Goal: Task Accomplishment & Management: Use online tool/utility

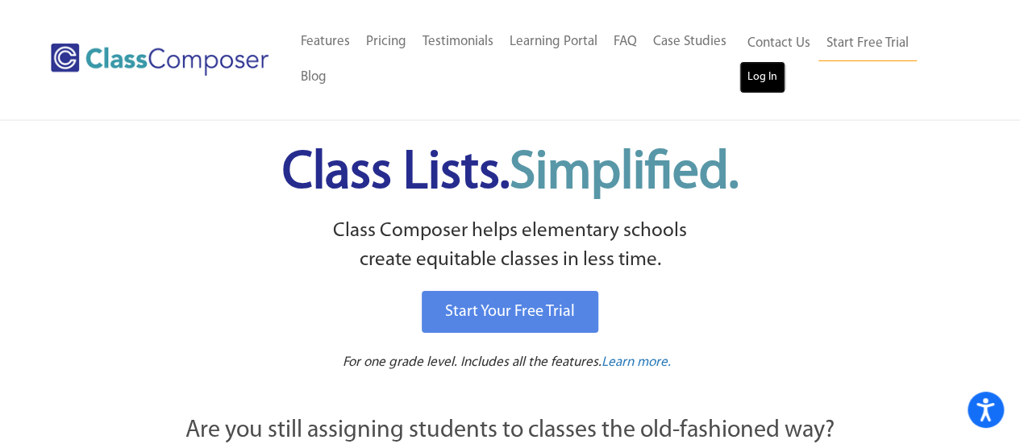
click at [766, 78] on link "Log In" at bounding box center [762, 77] width 46 height 32
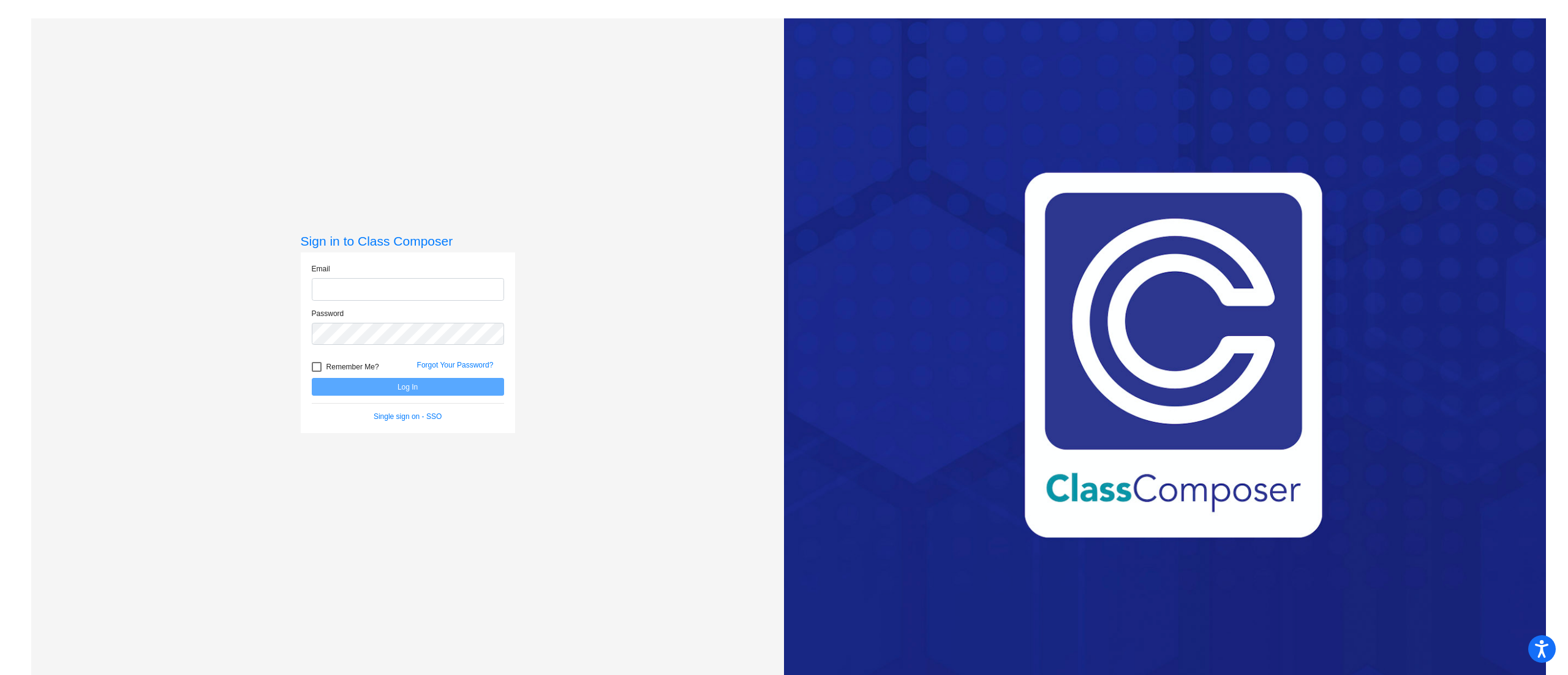
type input "michael.toft@trusd.net"
click at [339, 384] on button "Log In" at bounding box center [407, 386] width 192 height 17
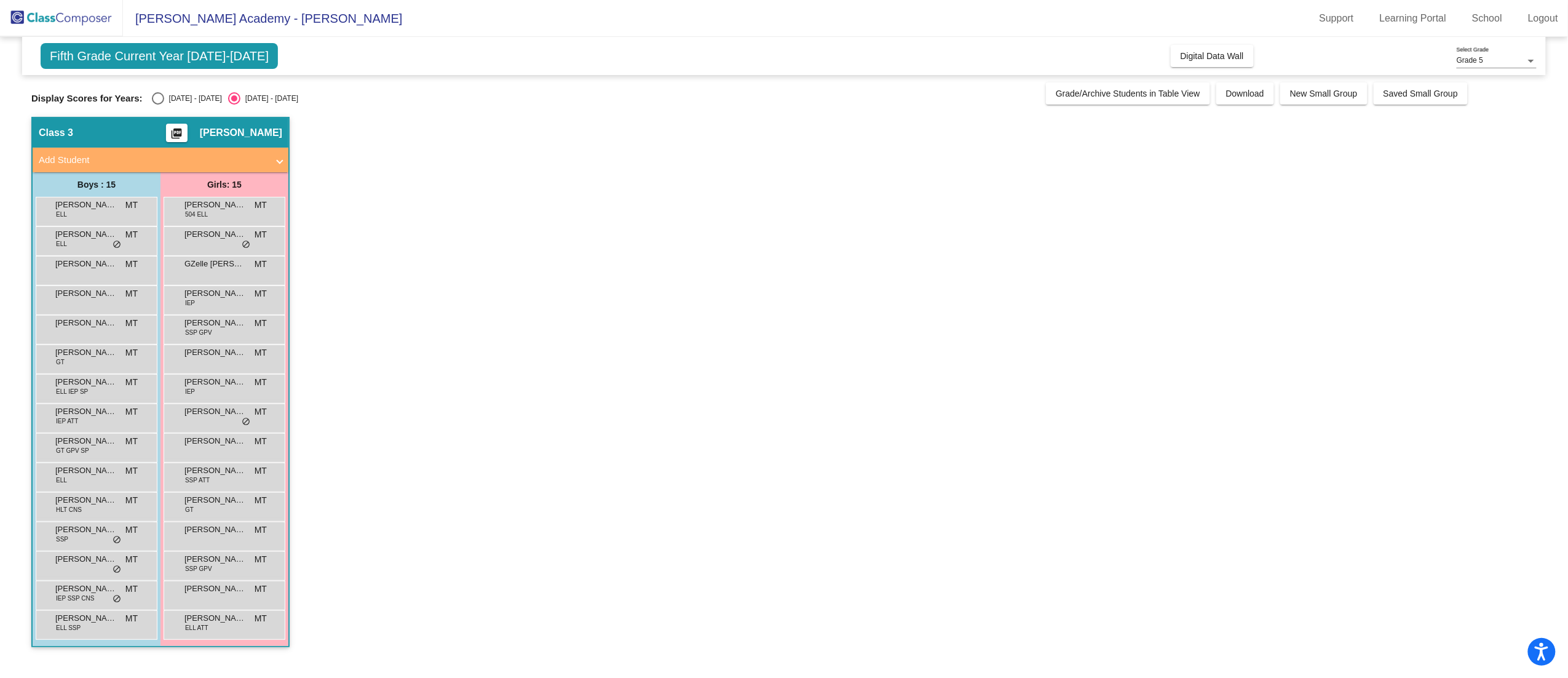
click at [156, 103] on div "Select an option" at bounding box center [158, 98] width 12 height 12
click at [157, 105] on input "2024 - 2025" at bounding box center [157, 105] width 1 height 1
radio input "true"
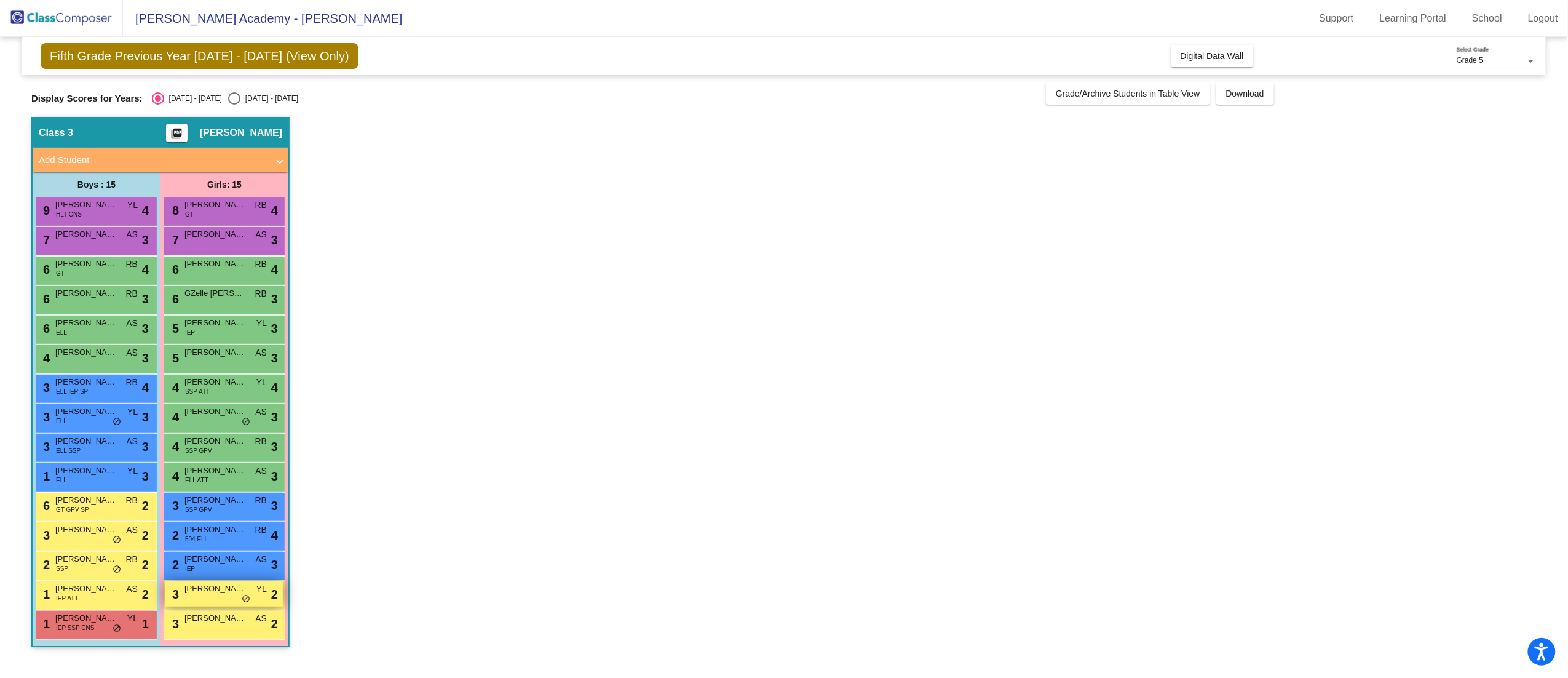
click at [246, 601] on span "do_not_disturb_alt" at bounding box center [246, 599] width 8 height 10
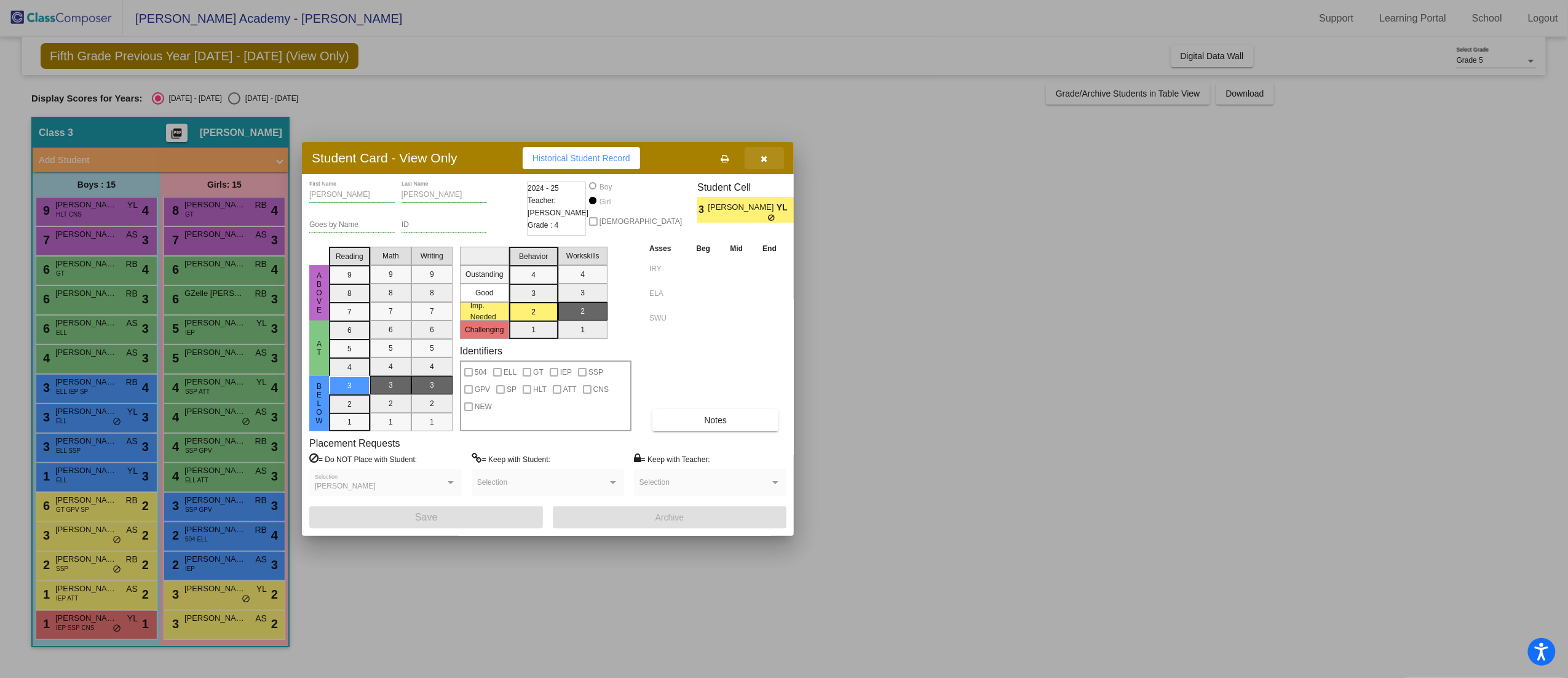
click at [769, 163] on button "button" at bounding box center [765, 158] width 40 height 22
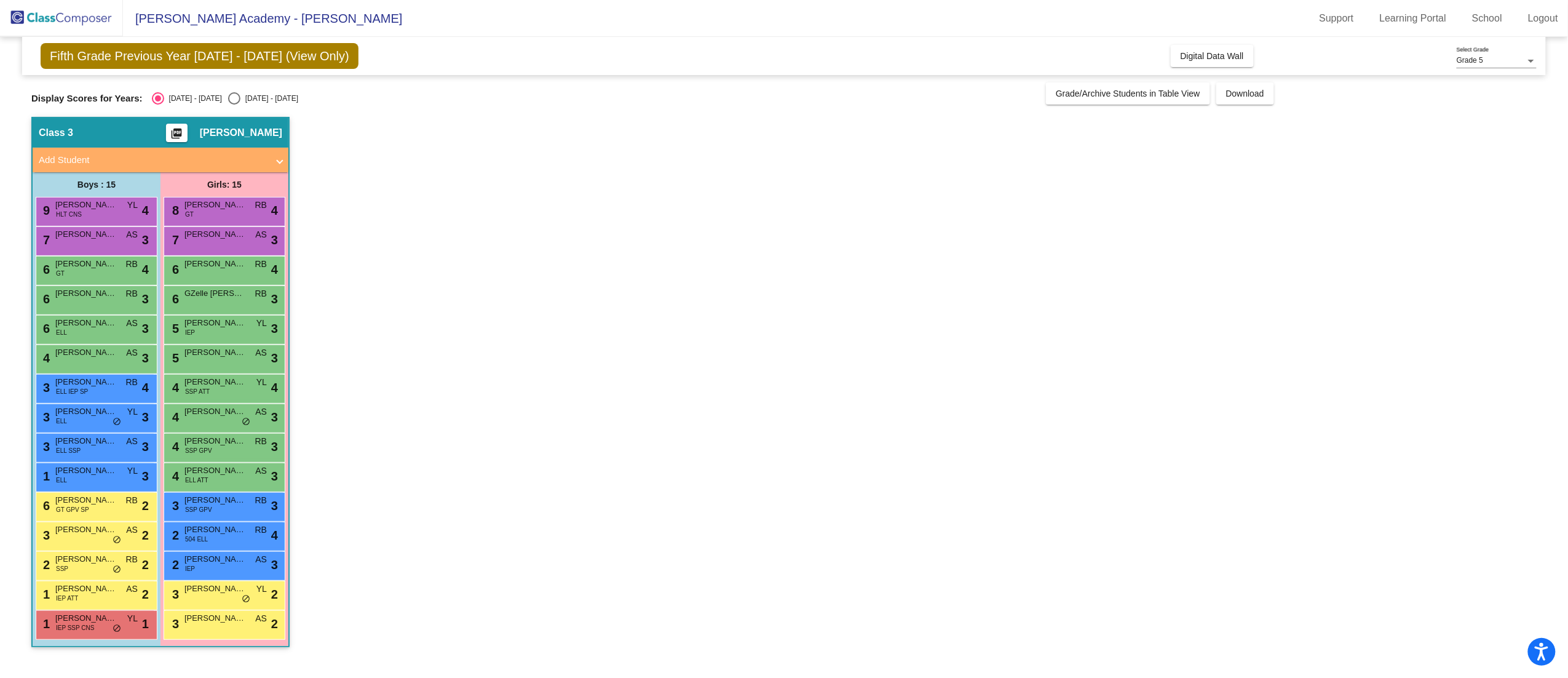
click at [758, 265] on app-classroom "Class 3 picture_as_pdf Michael Toft Add Student First Name Last Name Student Id…" at bounding box center [784, 388] width 1505 height 543
